Goal: Transaction & Acquisition: Purchase product/service

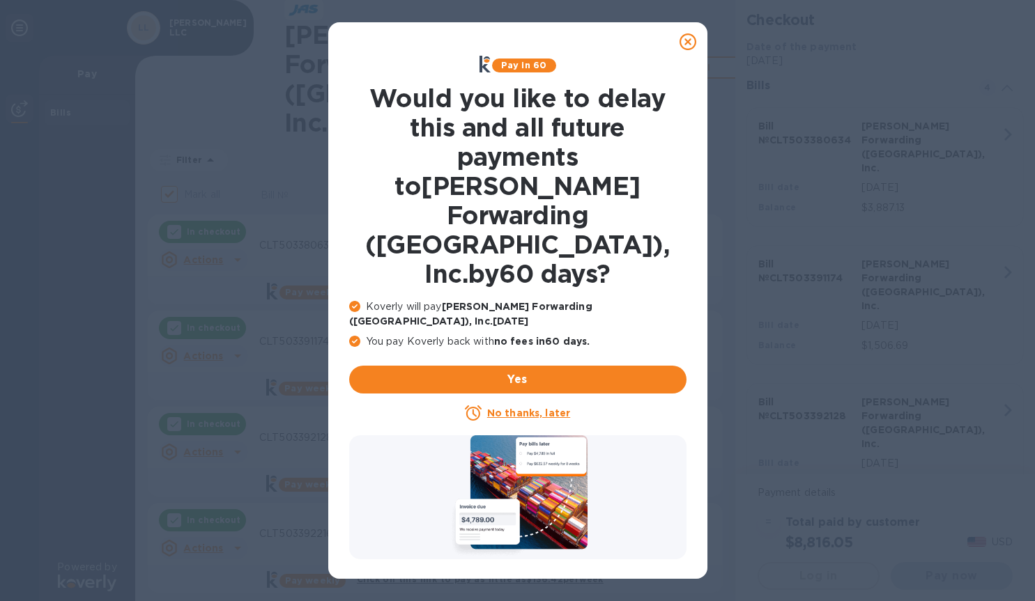
click at [536, 408] on u "No thanks, later" at bounding box center [528, 413] width 83 height 11
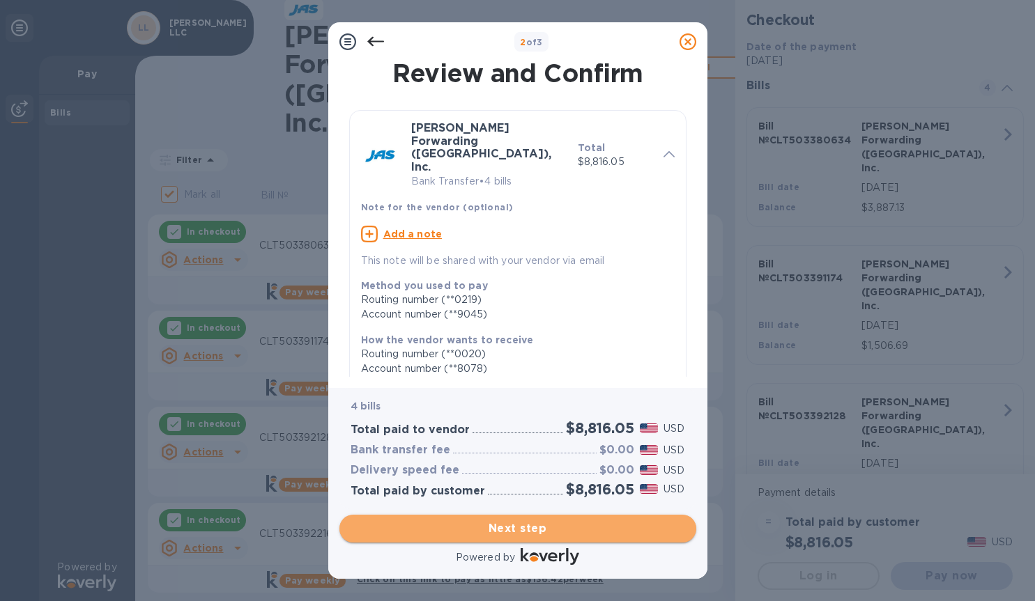
click at [523, 528] on span "Next step" at bounding box center [518, 529] width 335 height 17
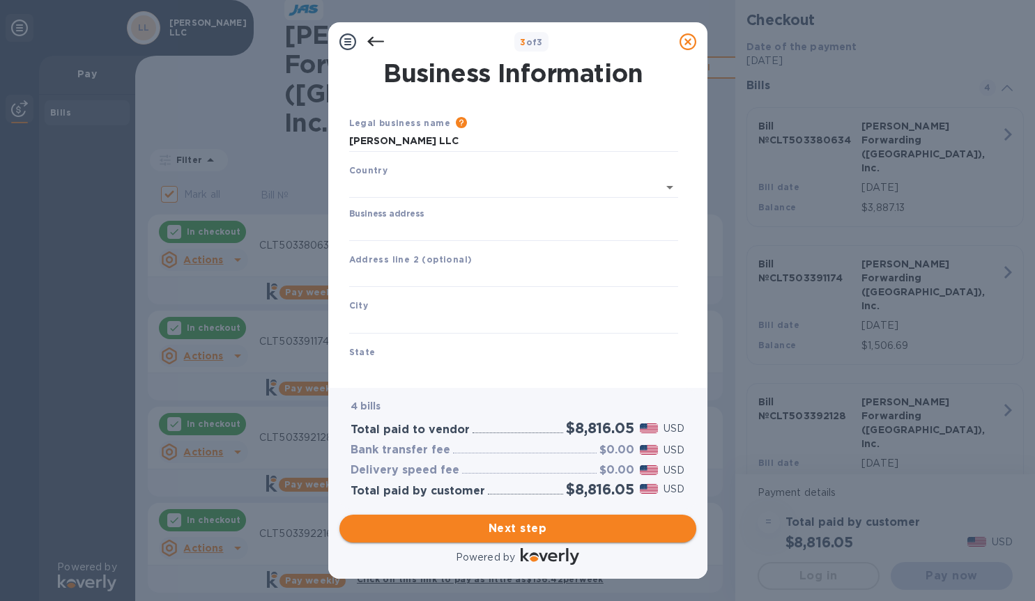
type input "[GEOGRAPHIC_DATA]"
click at [450, 230] on input "Business address" at bounding box center [513, 227] width 329 height 21
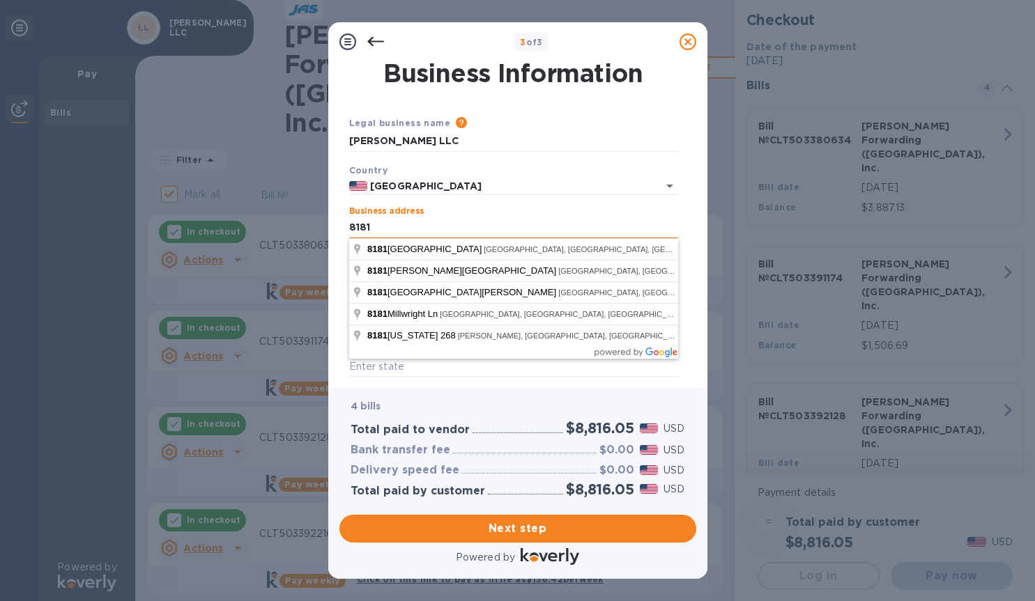
type input "[STREET_ADDRESS]"
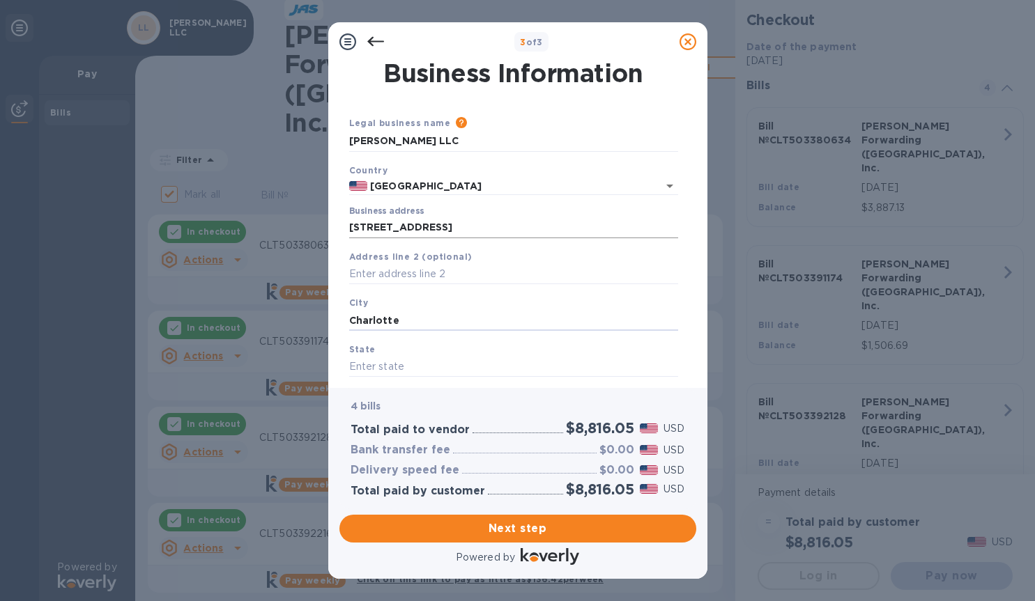
type input "Charlotte"
type input "NC"
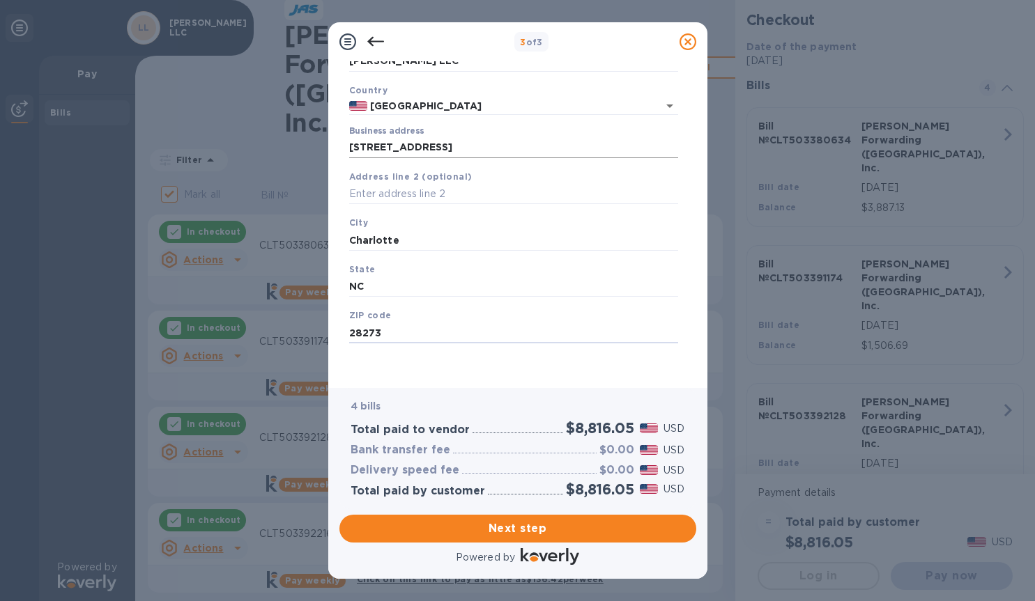
type input "28273"
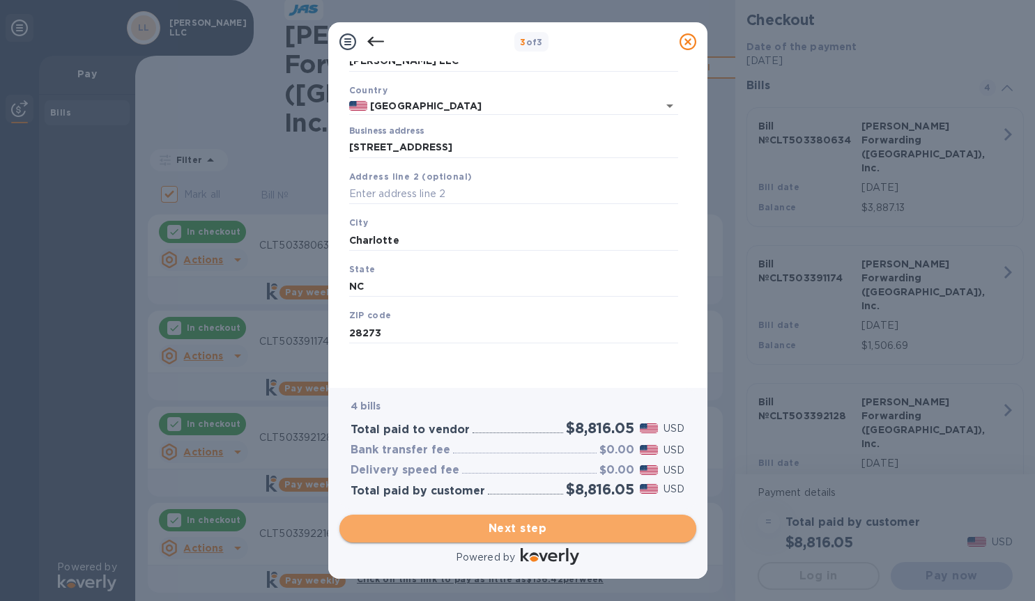
click at [542, 535] on span "Next step" at bounding box center [518, 529] width 335 height 17
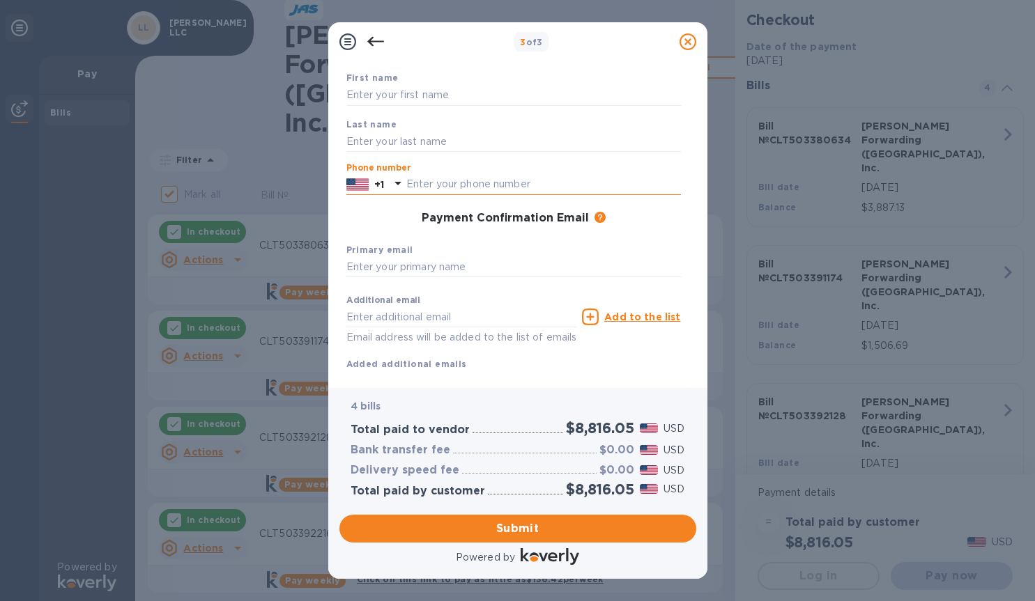
click at [457, 189] on input "text" at bounding box center [543, 184] width 275 height 21
type input "7048176354"
click at [404, 271] on input "[PERSON_NAME]" at bounding box center [513, 267] width 335 height 21
type input "[PERSON_NAME][EMAIL_ADDRESS][PERSON_NAME][DOMAIN_NAME]"
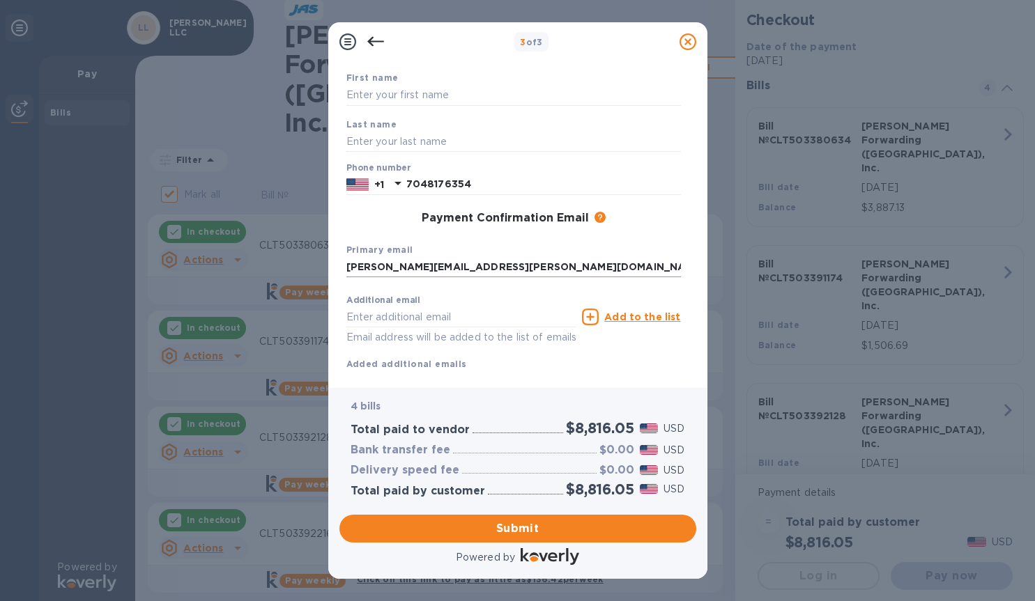
type input "[PERSON_NAME]"
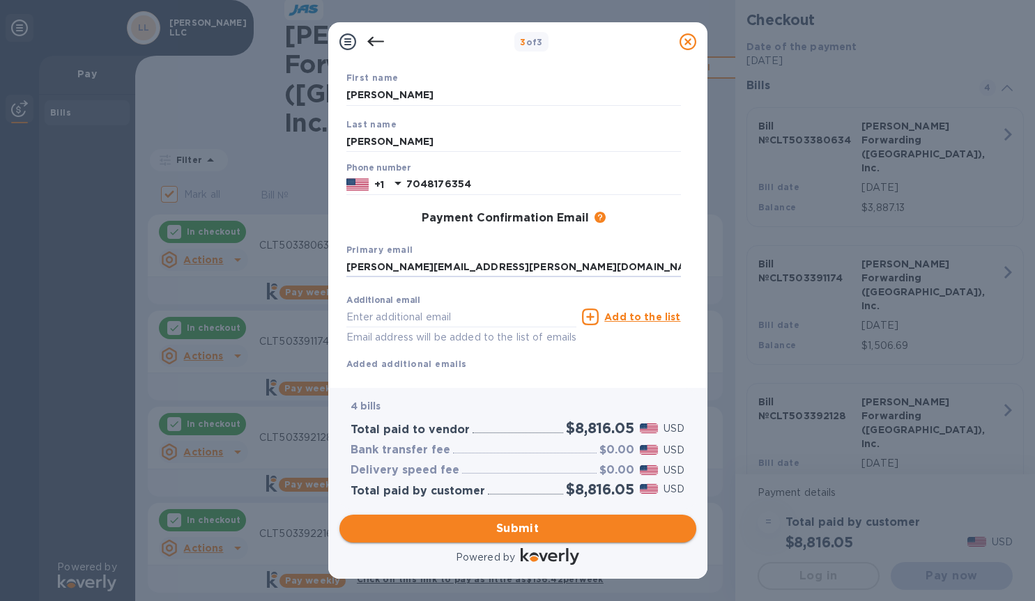
click at [443, 525] on span "Submit" at bounding box center [518, 529] width 335 height 17
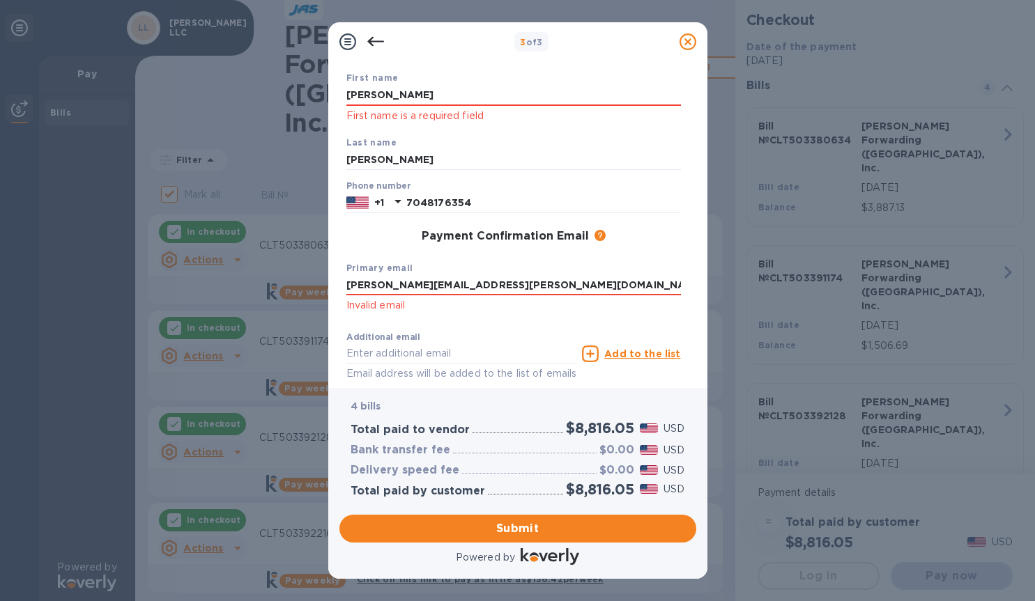
drag, startPoint x: 428, startPoint y: 97, endPoint x: 245, endPoint y: 96, distance: 182.6
click at [245, 96] on div "3 of 3 Payment Contact Information First name [PERSON_NAME] First name is a req…" at bounding box center [517, 300] width 1035 height 601
type input "[PERSON_NAME]"
type input "Pruswi"
click at [390, 89] on input "[PERSON_NAME]" at bounding box center [513, 95] width 335 height 21
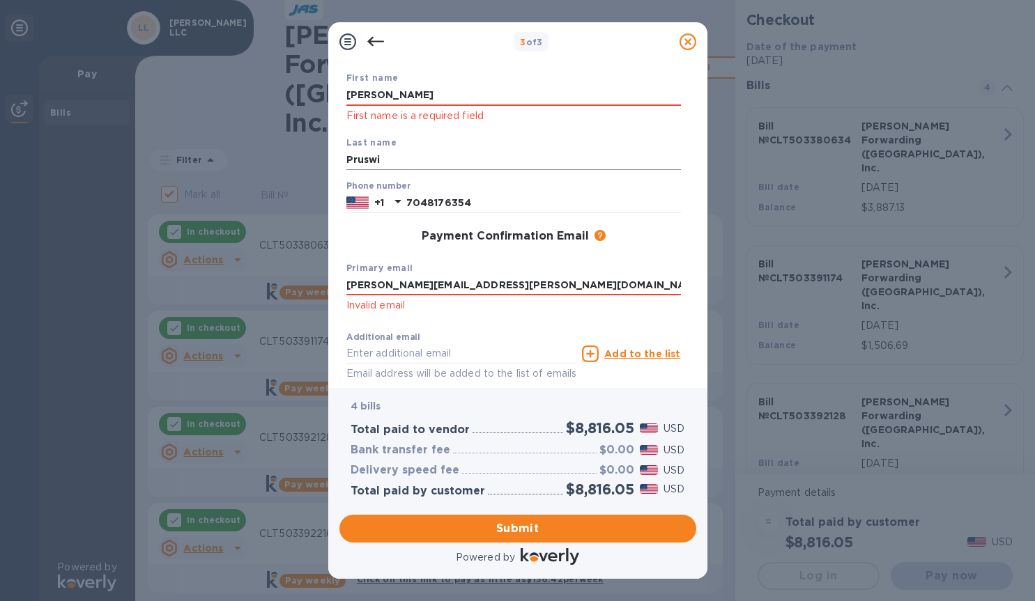
click at [361, 164] on input "Pruswi" at bounding box center [513, 160] width 335 height 21
drag, startPoint x: 368, startPoint y: 160, endPoint x: 390, endPoint y: 159, distance: 22.3
click at [390, 159] on input "Pruswi" at bounding box center [513, 160] width 335 height 21
type input "704817635"
click at [395, 161] on input "Pruswi" at bounding box center [513, 160] width 335 height 21
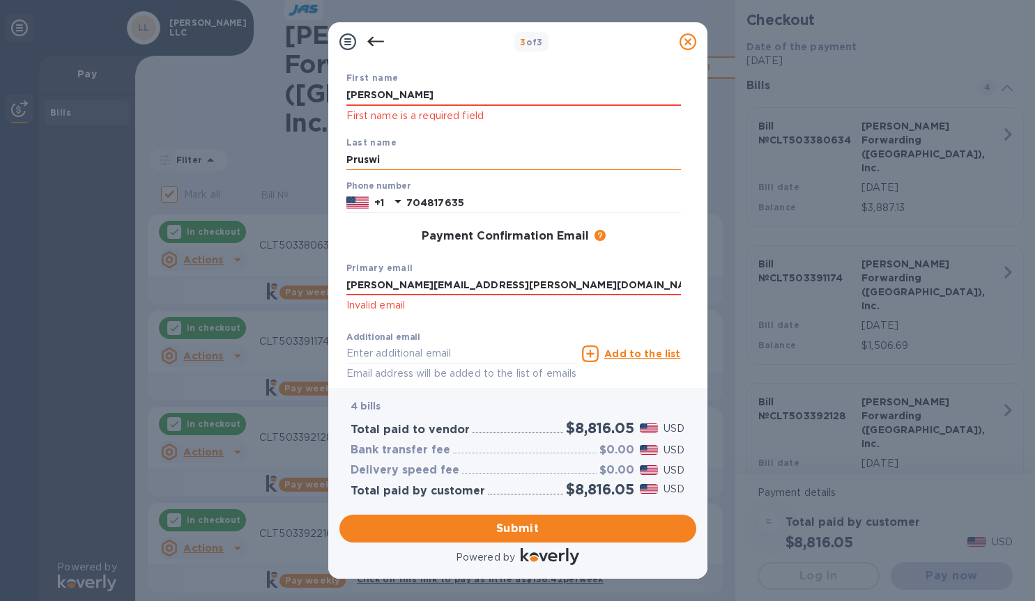
click at [394, 161] on input "Pruswi" at bounding box center [513, 160] width 335 height 21
type input "[PERSON_NAME]"
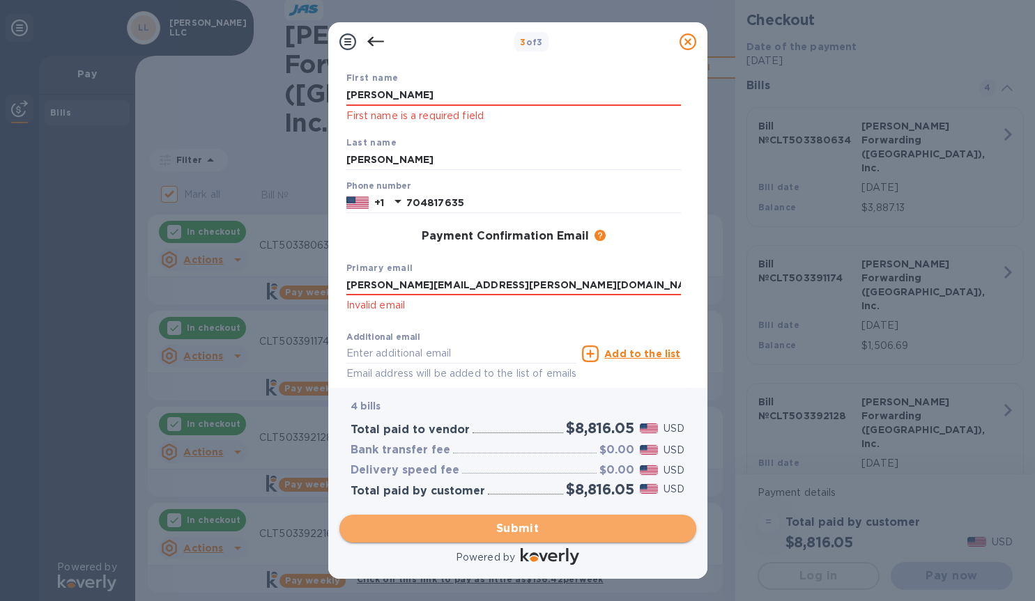
click at [444, 535] on span "Submit" at bounding box center [518, 529] width 335 height 17
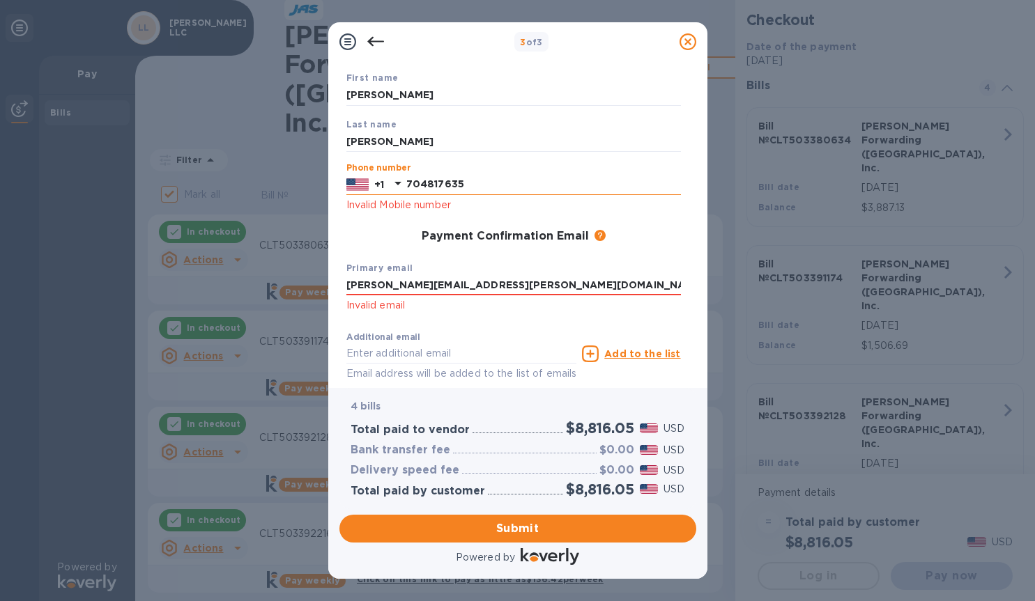
drag, startPoint x: 465, startPoint y: 181, endPoint x: 430, endPoint y: 184, distance: 35.0
click at [430, 184] on input "704817635" at bounding box center [543, 184] width 275 height 21
drag, startPoint x: 410, startPoint y: 184, endPoint x: 419, endPoint y: 183, distance: 8.4
click at [419, 183] on input "704817635" at bounding box center [543, 184] width 275 height 21
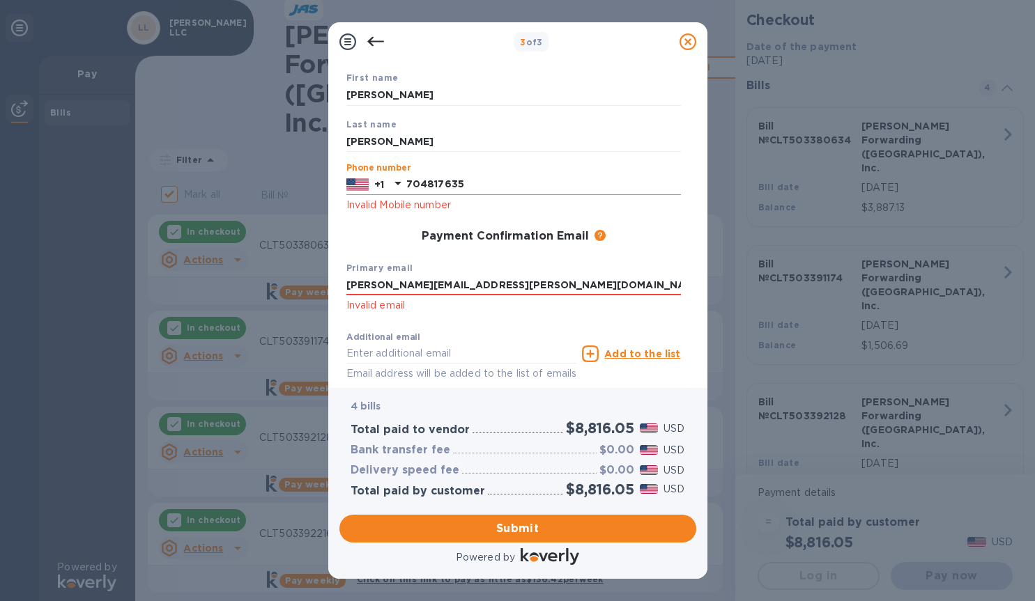
click at [484, 183] on input "704817635" at bounding box center [543, 184] width 275 height 21
type input "7048176354"
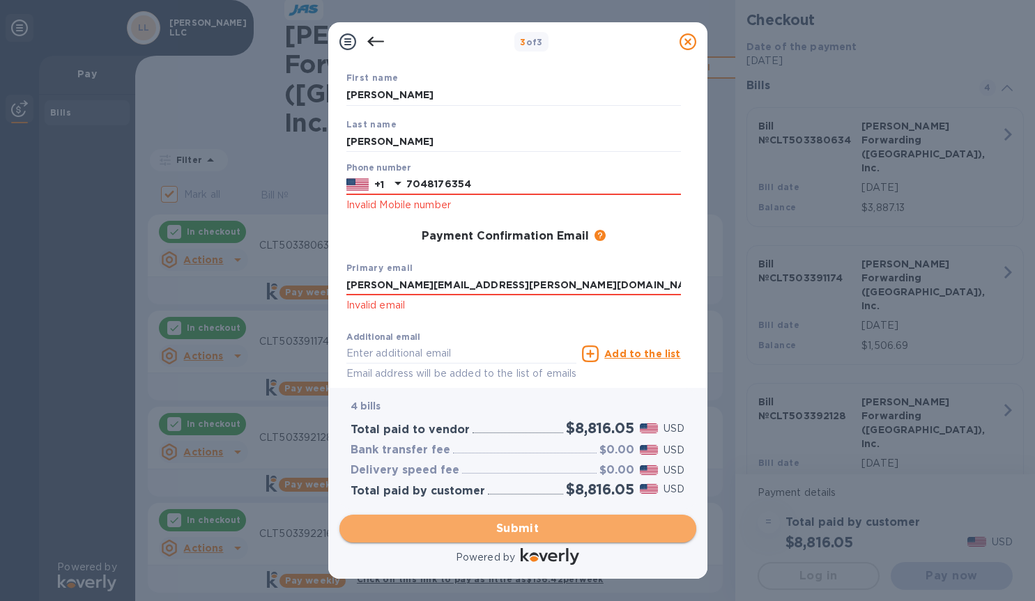
click at [511, 527] on span "Submit" at bounding box center [518, 529] width 335 height 17
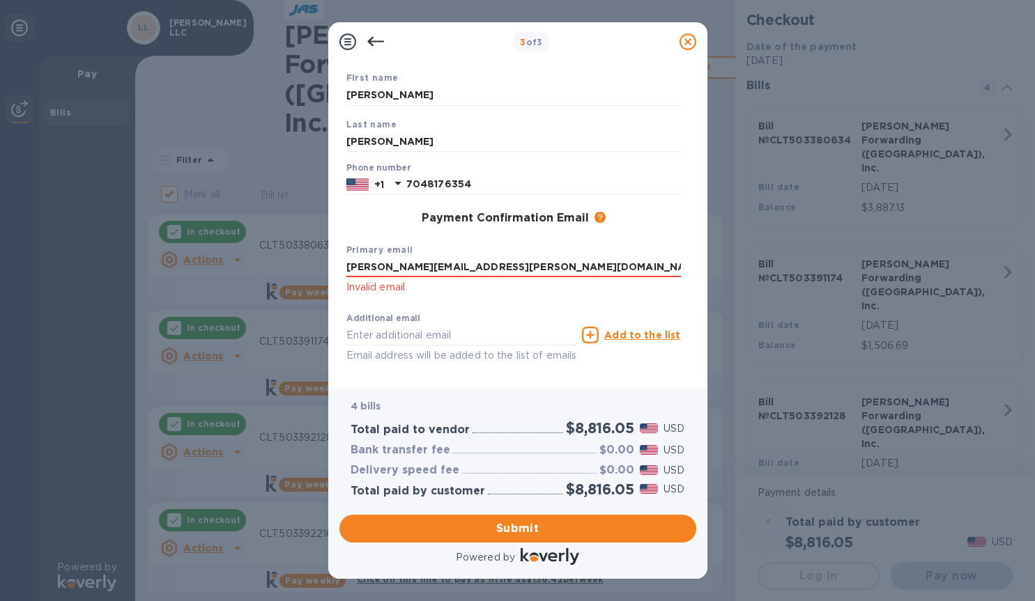
drag, startPoint x: 468, startPoint y: 273, endPoint x: 323, endPoint y: 276, distance: 145.0
click at [323, 276] on div "3 of 3 Payment Contact Information First name [PERSON_NAME] Last name [PERSON_N…" at bounding box center [517, 300] width 1035 height 601
type input "u"
type input "[PERSON_NAME][EMAIL_ADDRESS][PERSON_NAME][DOMAIN_NAME]"
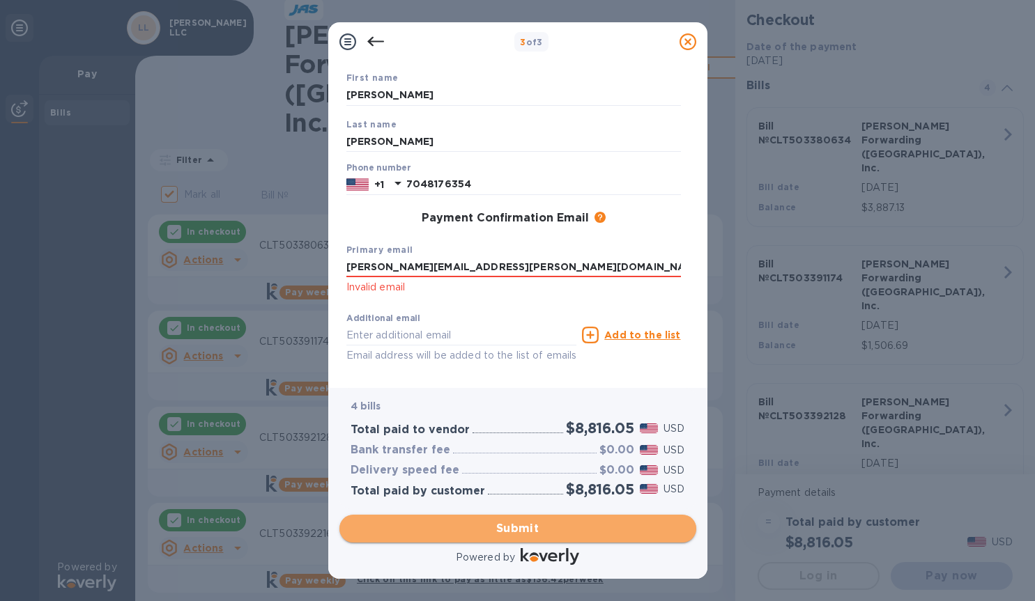
click at [440, 525] on span "Submit" at bounding box center [518, 529] width 335 height 17
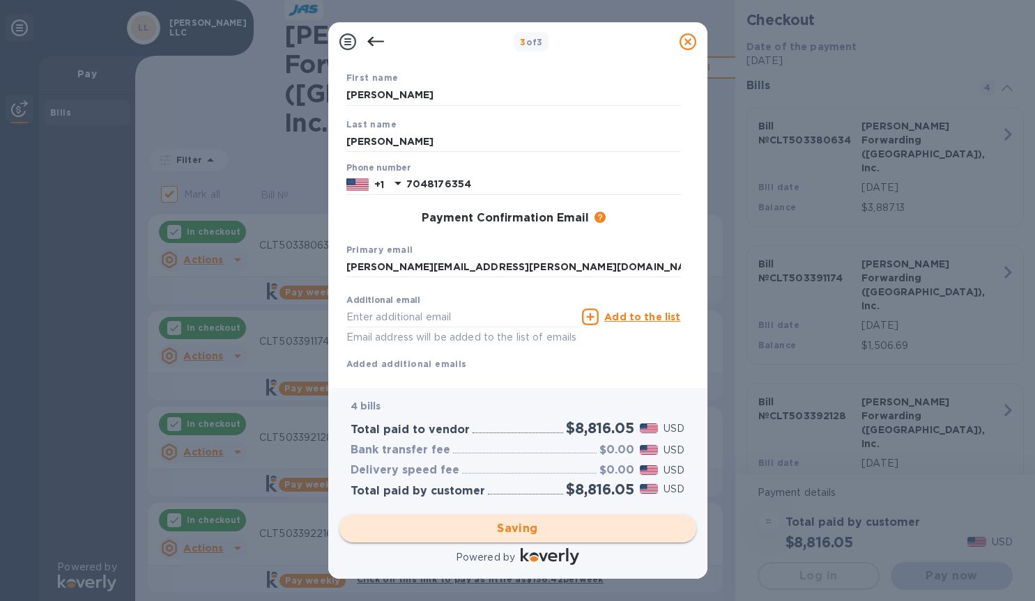
checkbox input "false"
